Goal: Transaction & Acquisition: Purchase product/service

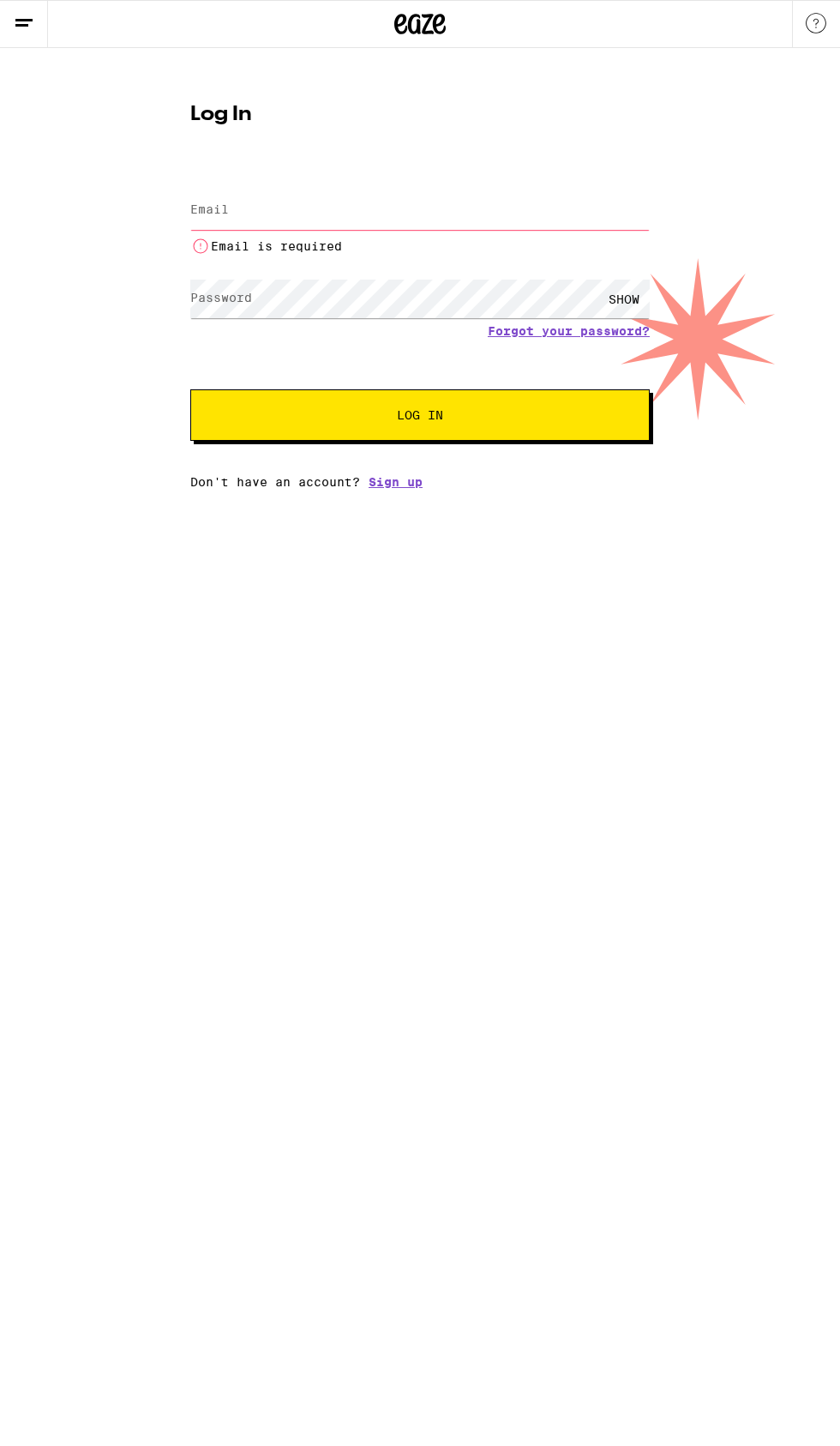
type input "[EMAIL_ADDRESS][DOMAIN_NAME]"
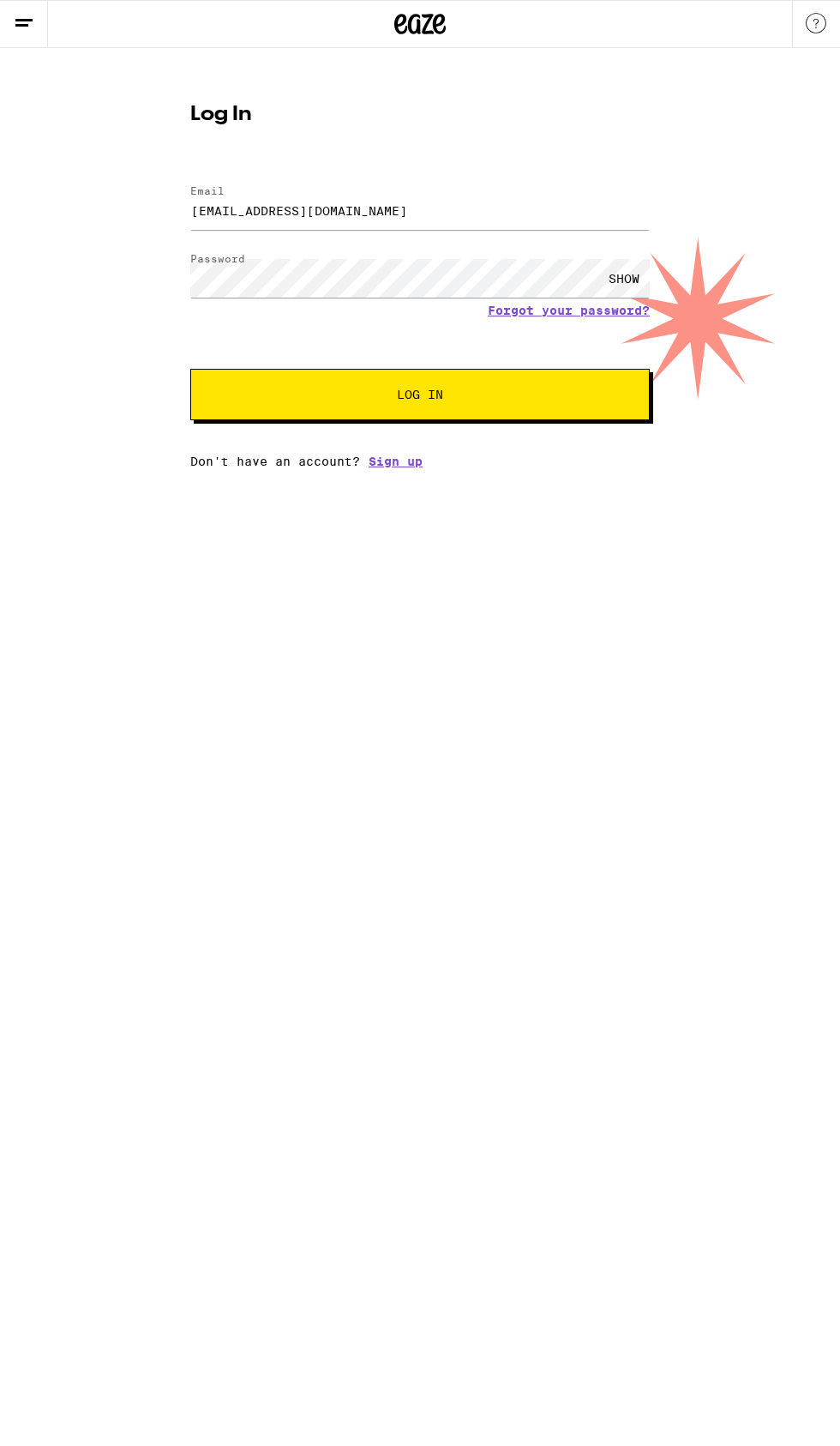
click at [191, 369] on button "Log In" at bounding box center [420, 394] width 460 height 52
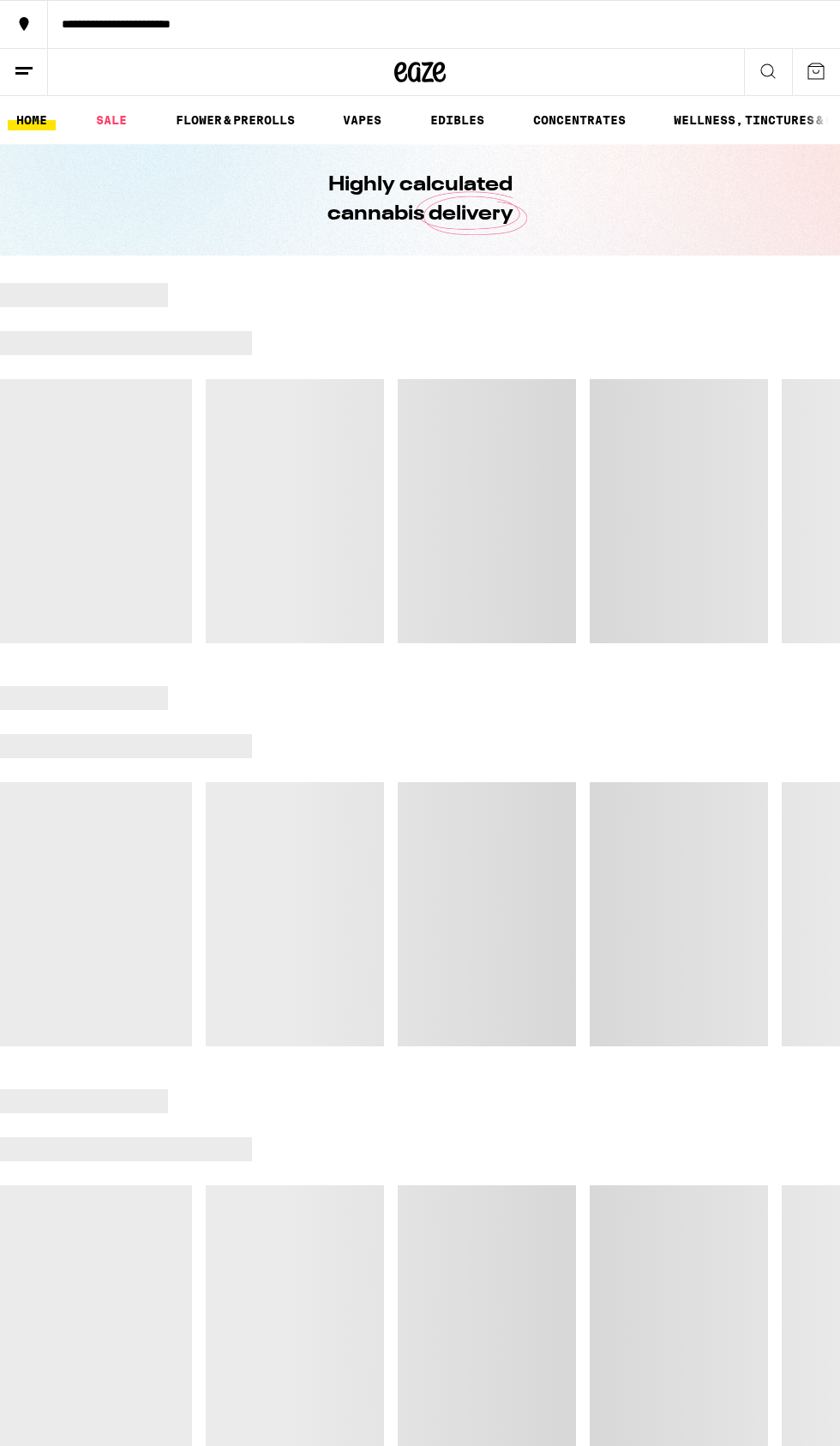
click at [601, 395] on div at bounding box center [420, 463] width 840 height 360
